Goal: Transaction & Acquisition: Purchase product/service

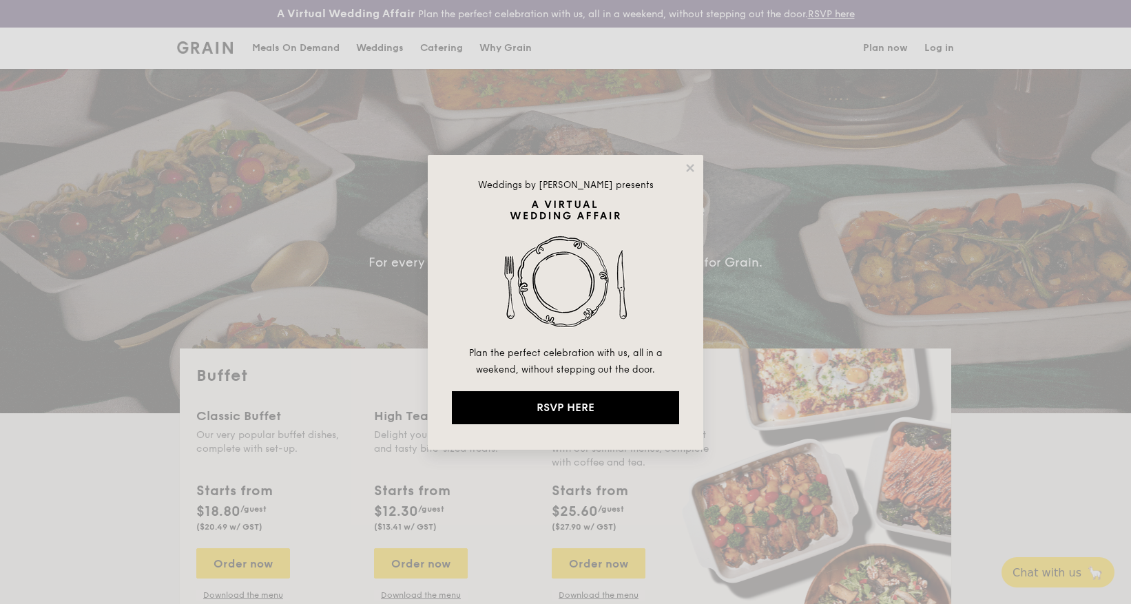
select select
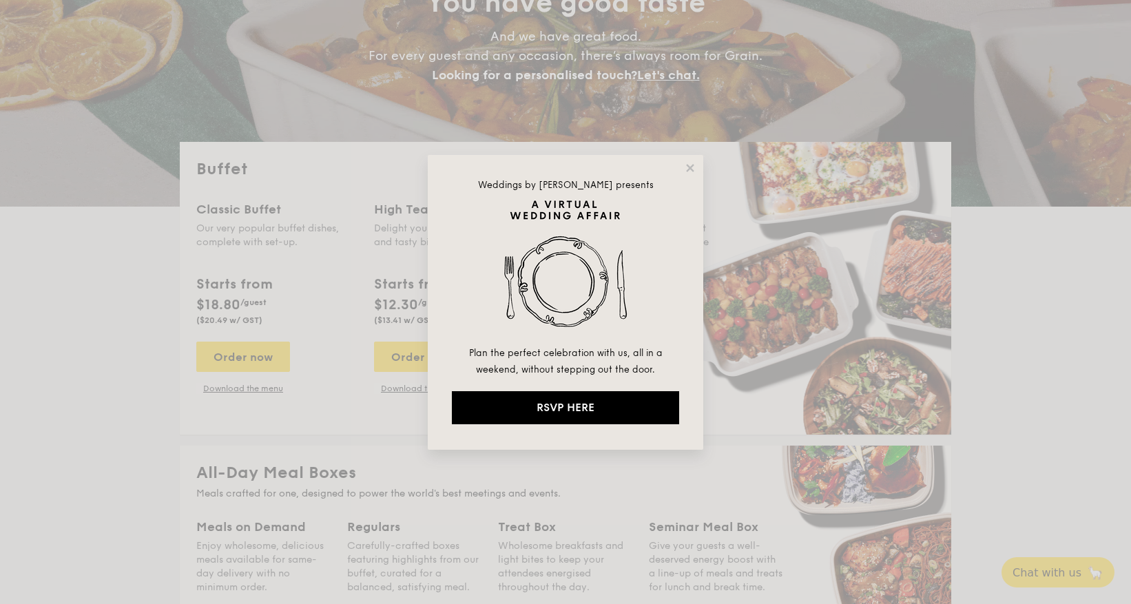
drag, startPoint x: 667, startPoint y: 169, endPoint x: 691, endPoint y: 171, distance: 23.5
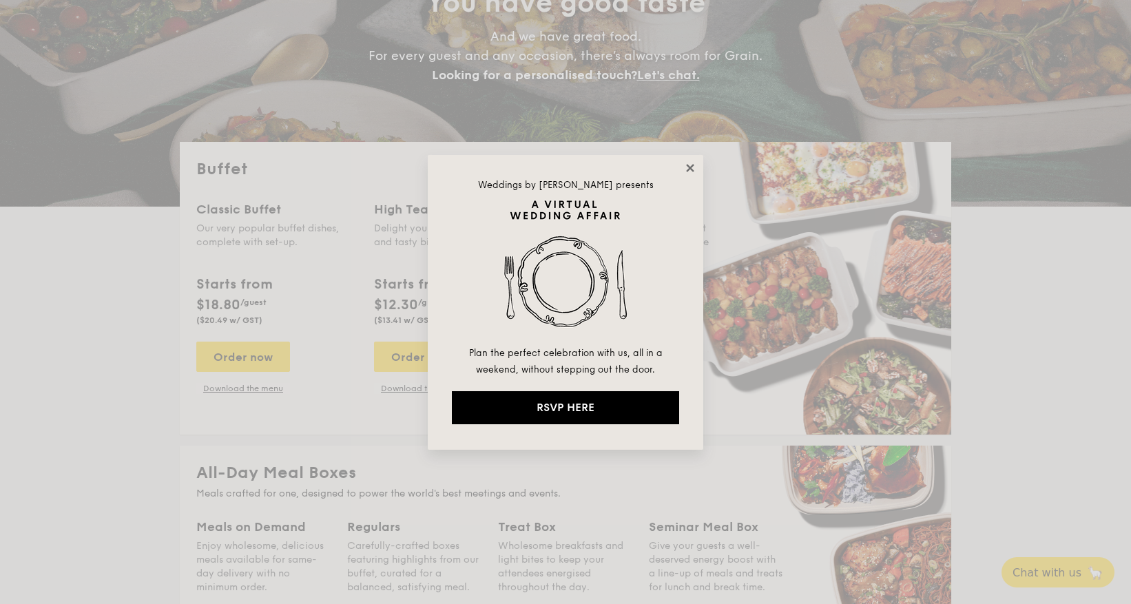
click at [669, 169] on div "Weddings by [PERSON_NAME] presents Plan the perfect celebration with us, all in…" at bounding box center [566, 302] width 276 height 295
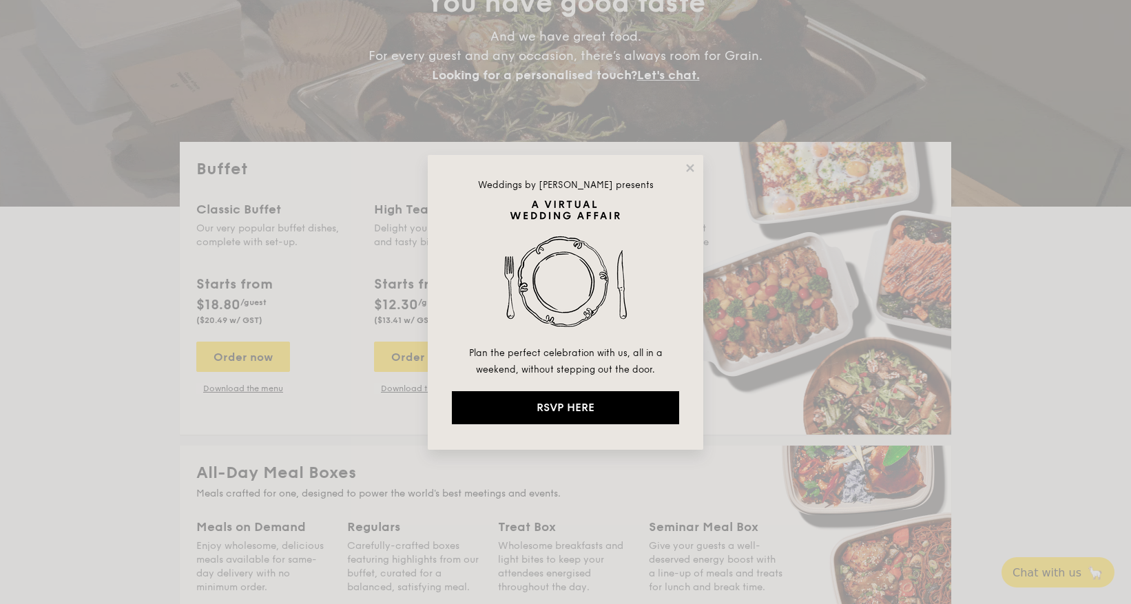
click at [697, 172] on div "Weddings by [PERSON_NAME] presents Plan the perfect celebration with us, all in…" at bounding box center [566, 302] width 276 height 295
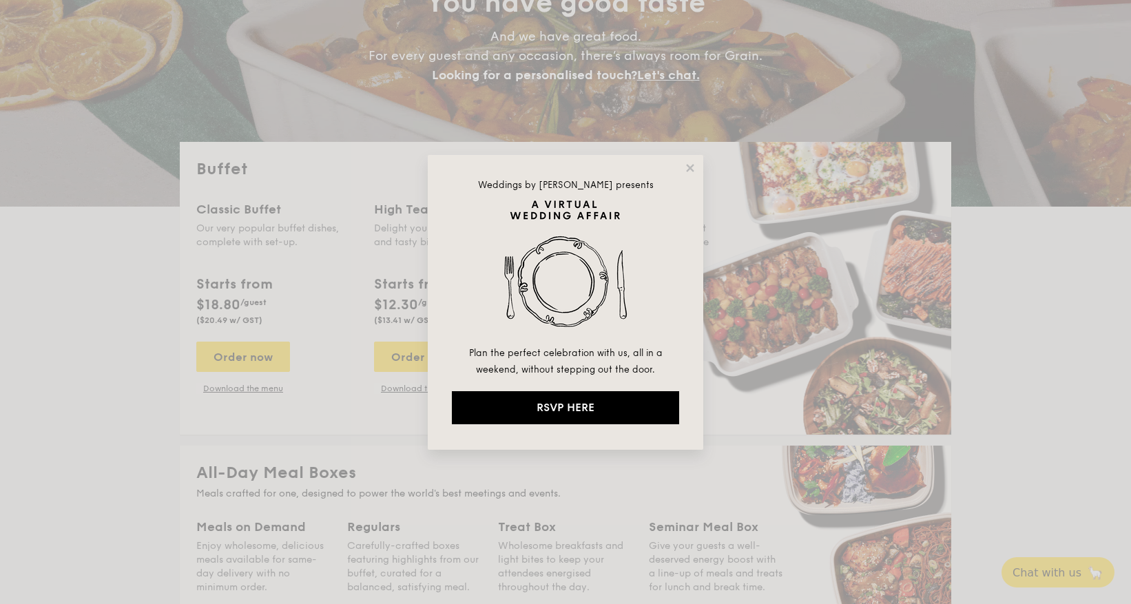
click at [697, 172] on div "Weddings by [PERSON_NAME] presents Plan the perfect celebration with us, all in…" at bounding box center [566, 302] width 276 height 295
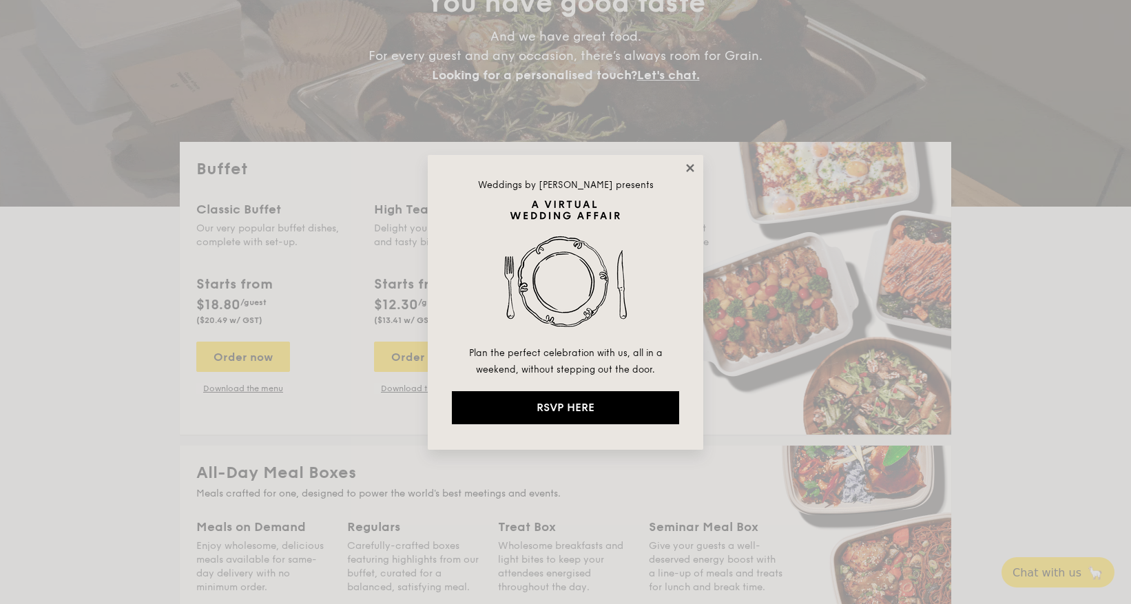
click at [689, 167] on icon at bounding box center [690, 168] width 8 height 8
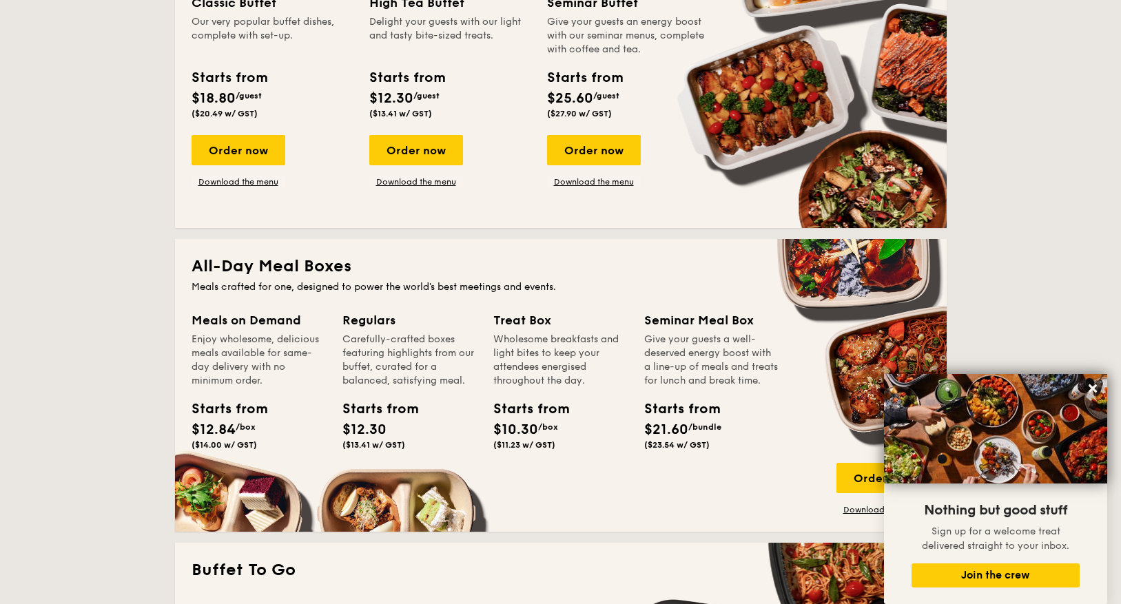
scroll to position [344, 0]
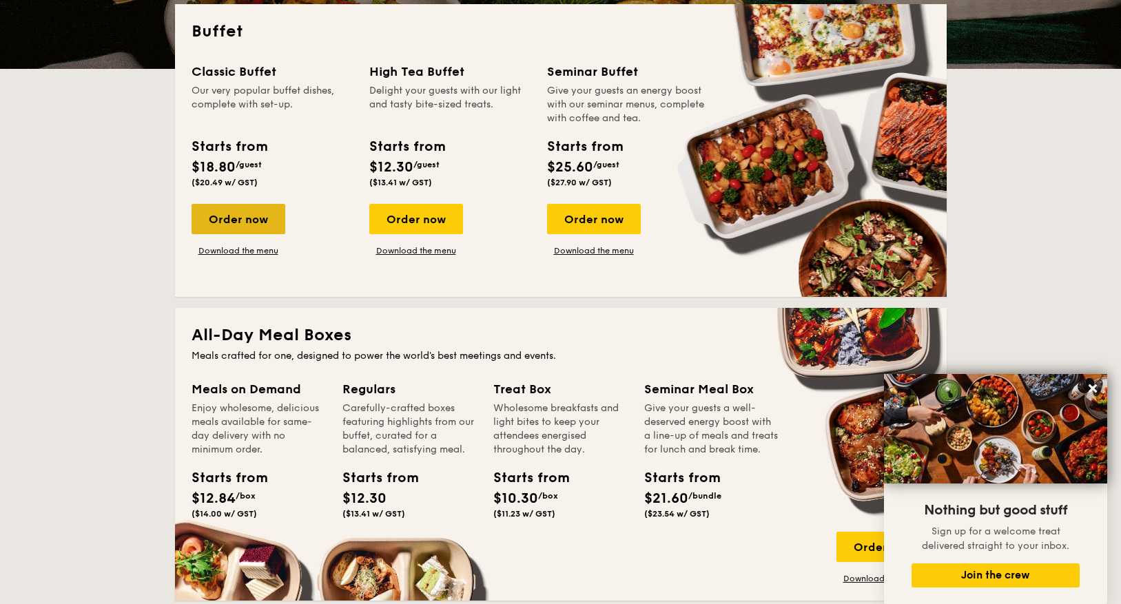
click at [251, 223] on div "Order now" at bounding box center [238, 219] width 94 height 30
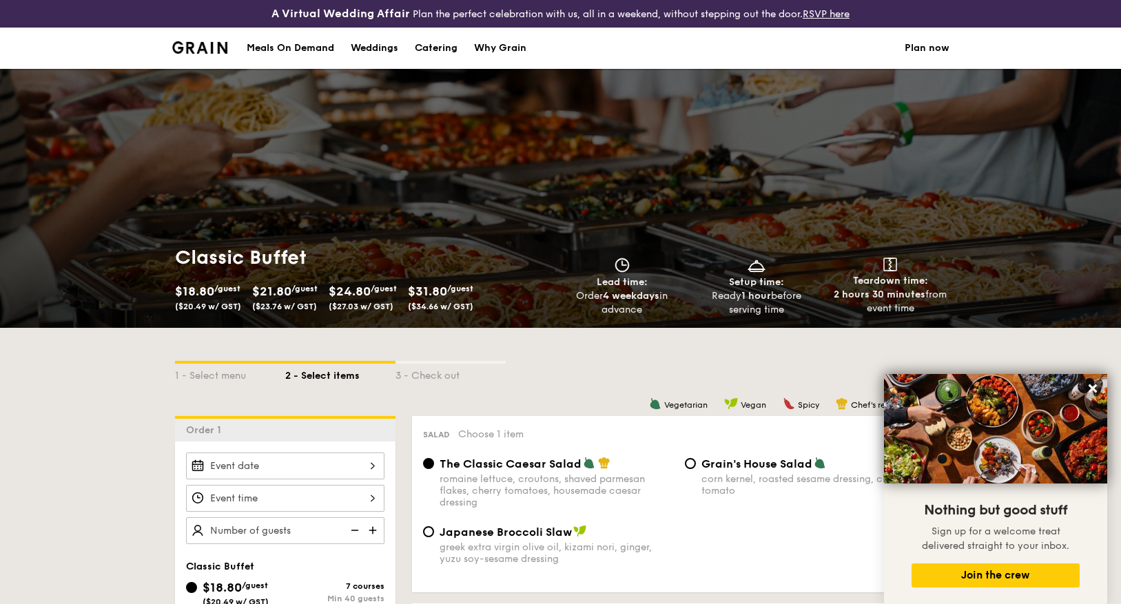
select select
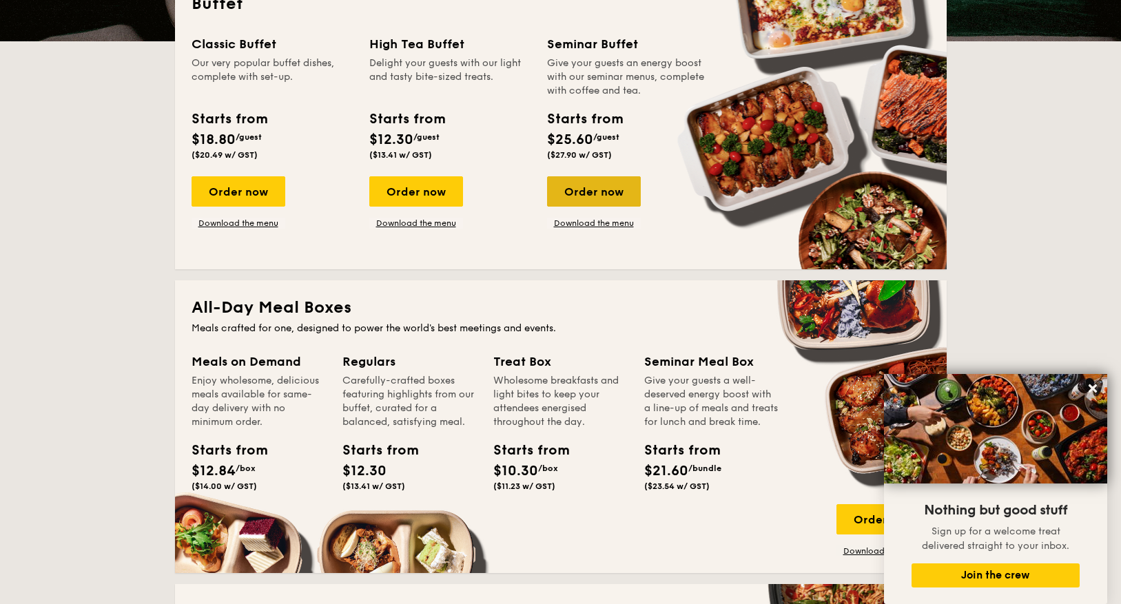
scroll to position [234, 0]
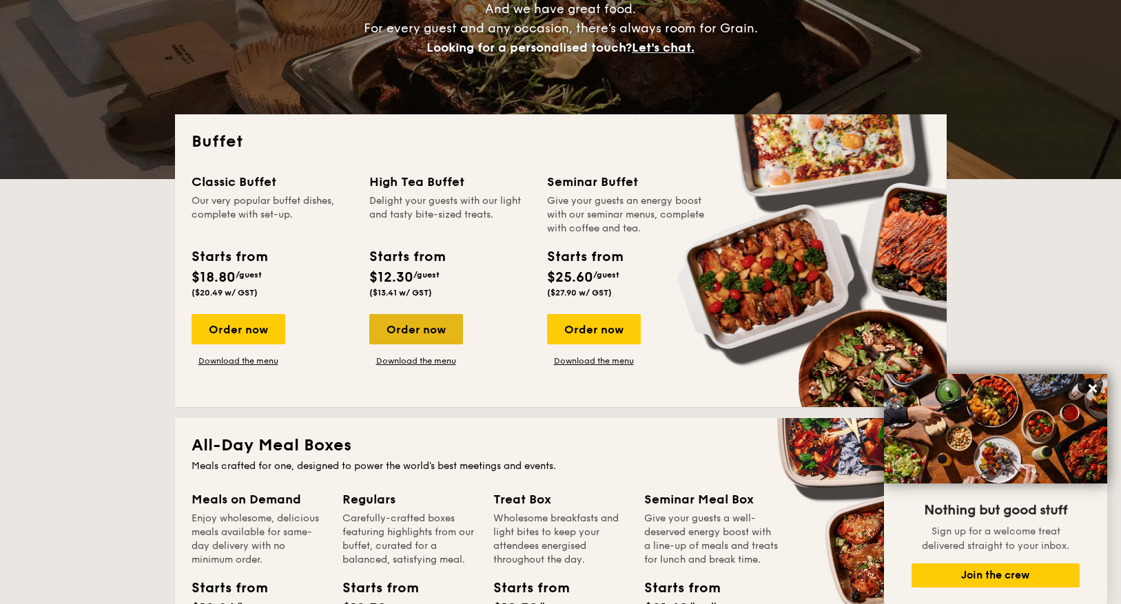
click at [441, 322] on div "Order now" at bounding box center [416, 329] width 94 height 30
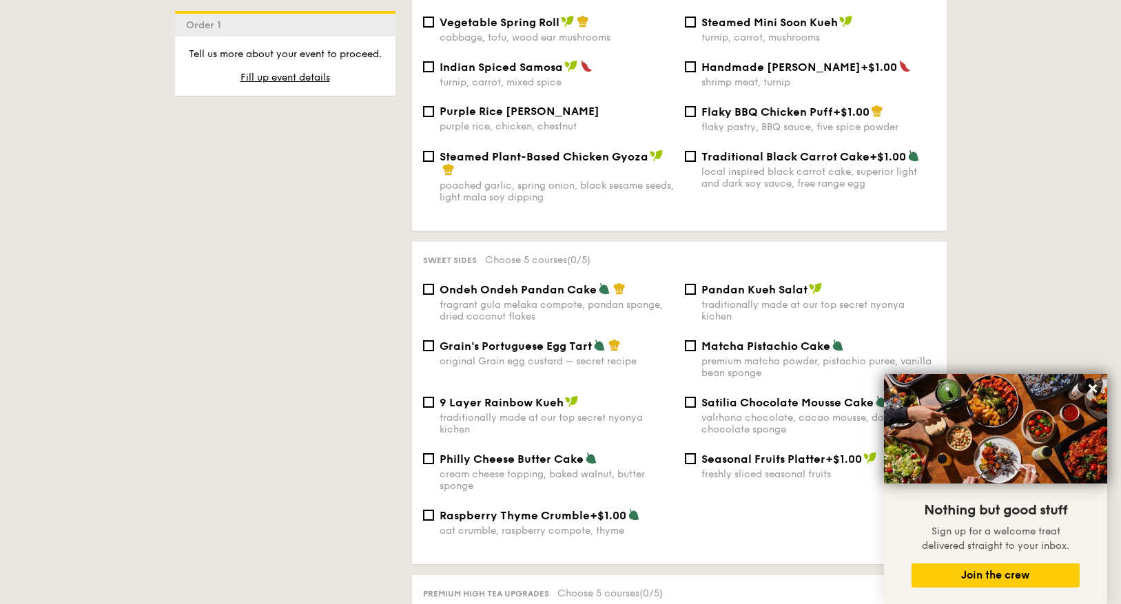
scroll to position [1446, 0]
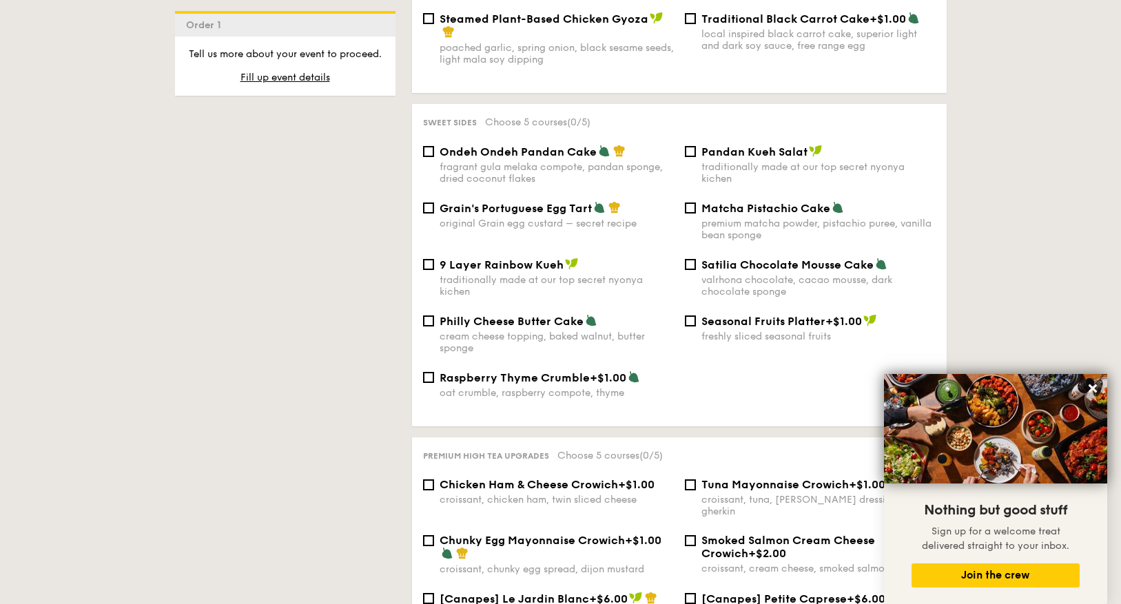
select select
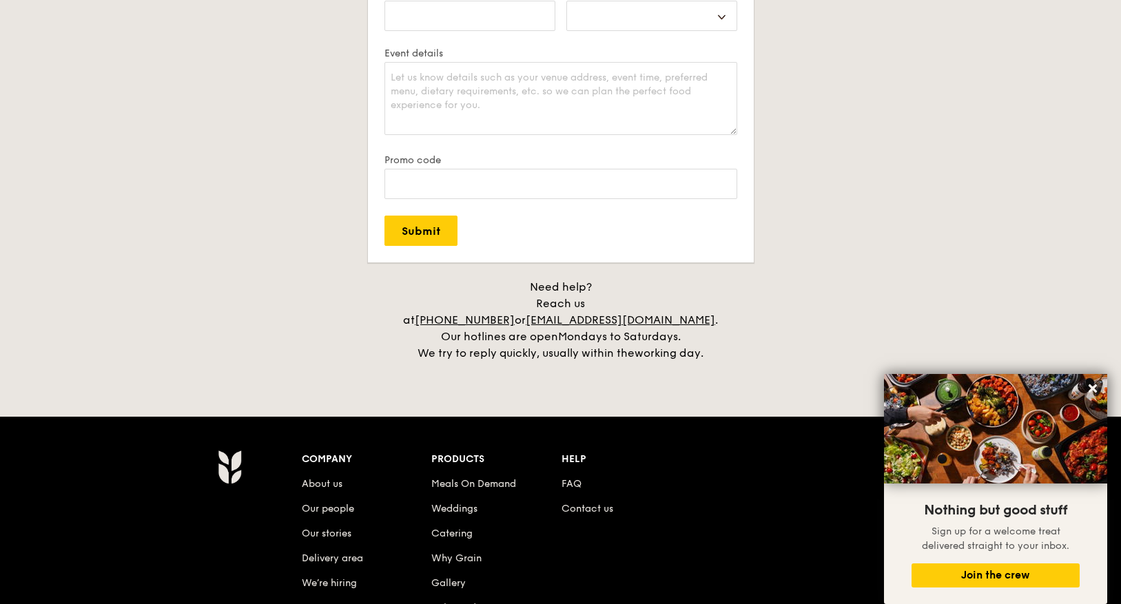
scroll to position [262, 0]
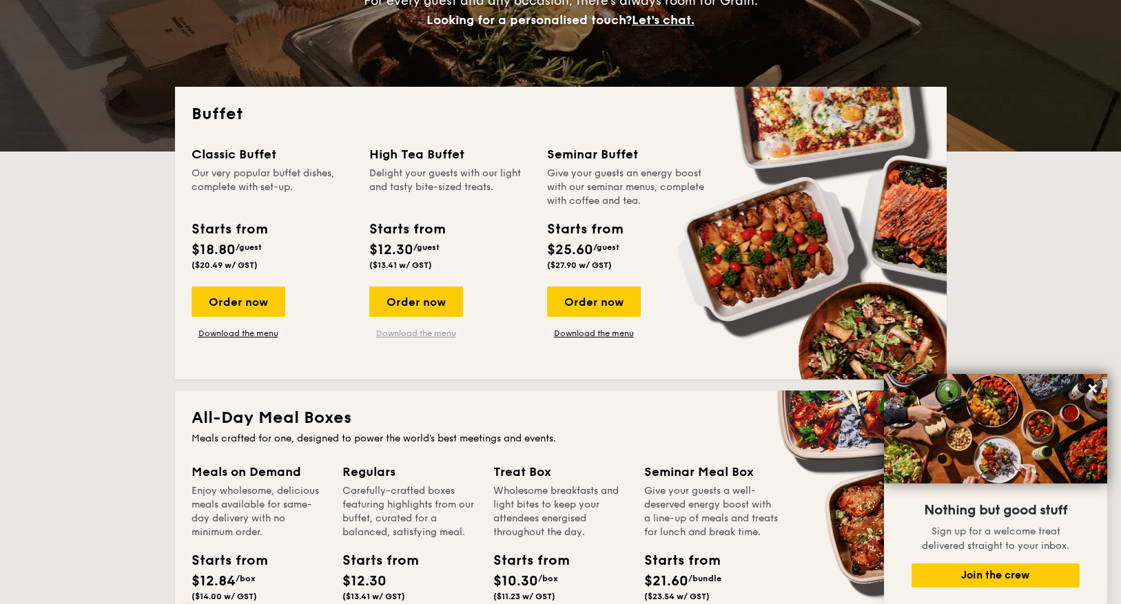
click at [396, 333] on link "Download the menu" at bounding box center [416, 333] width 94 height 11
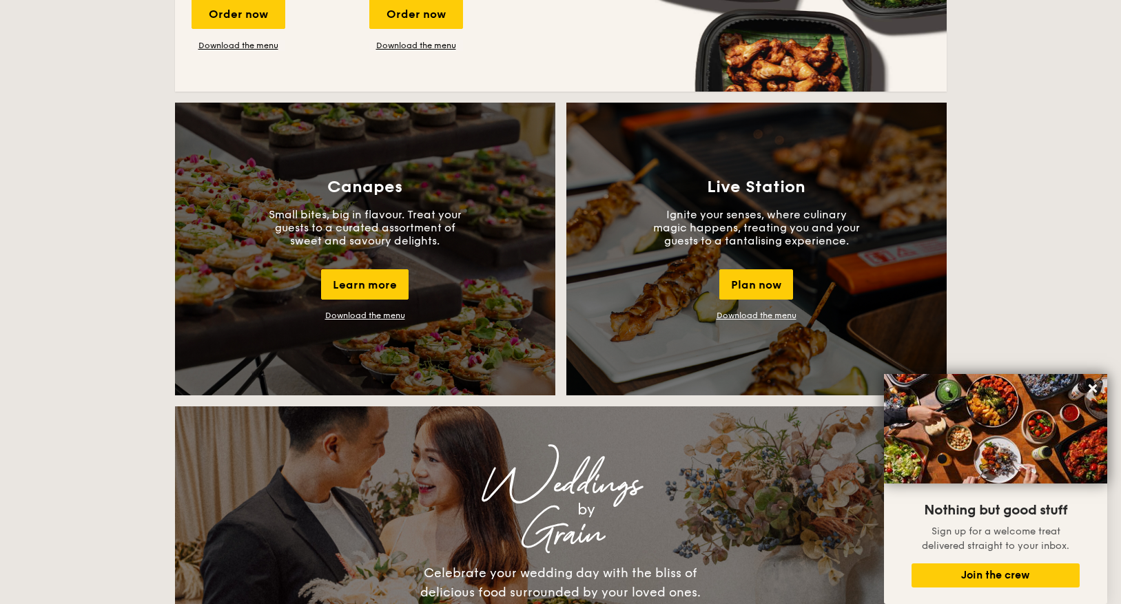
scroll to position [1226, 0]
